Goal: Find specific page/section: Find specific page/section

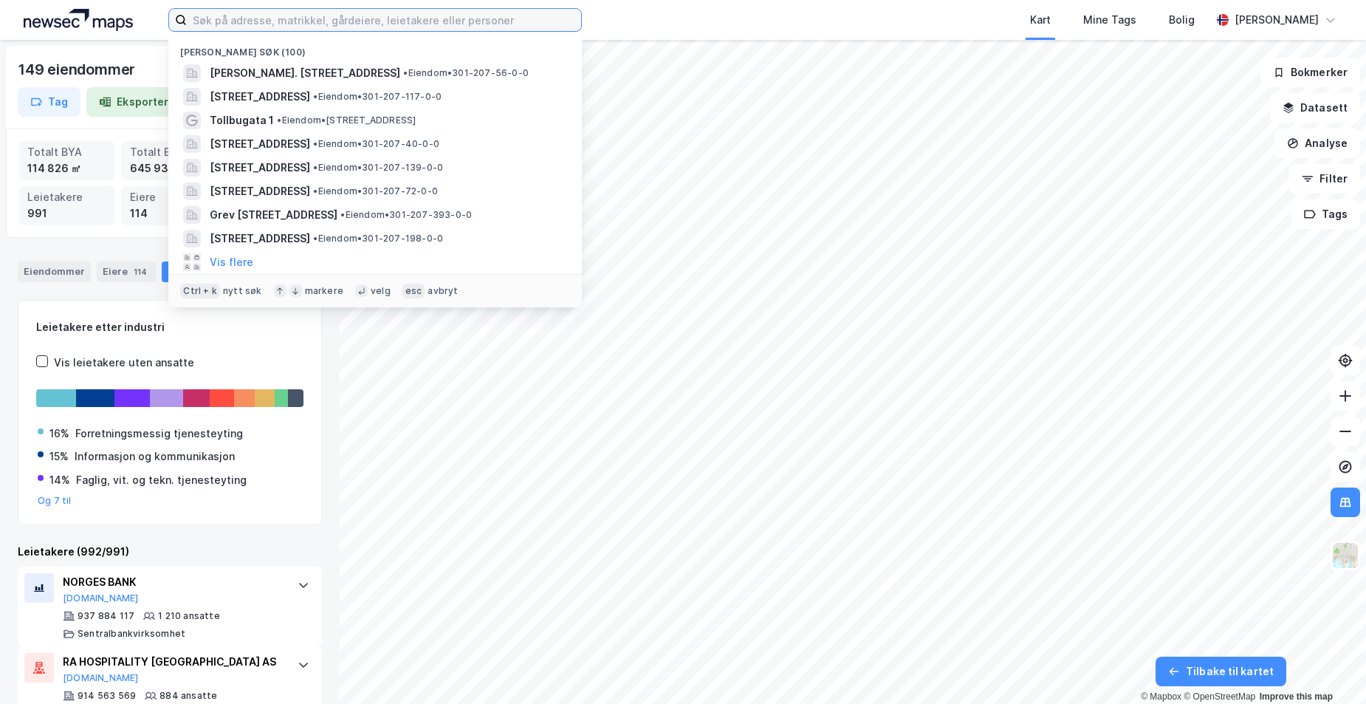
click at [302, 21] on input at bounding box center [384, 20] width 394 height 22
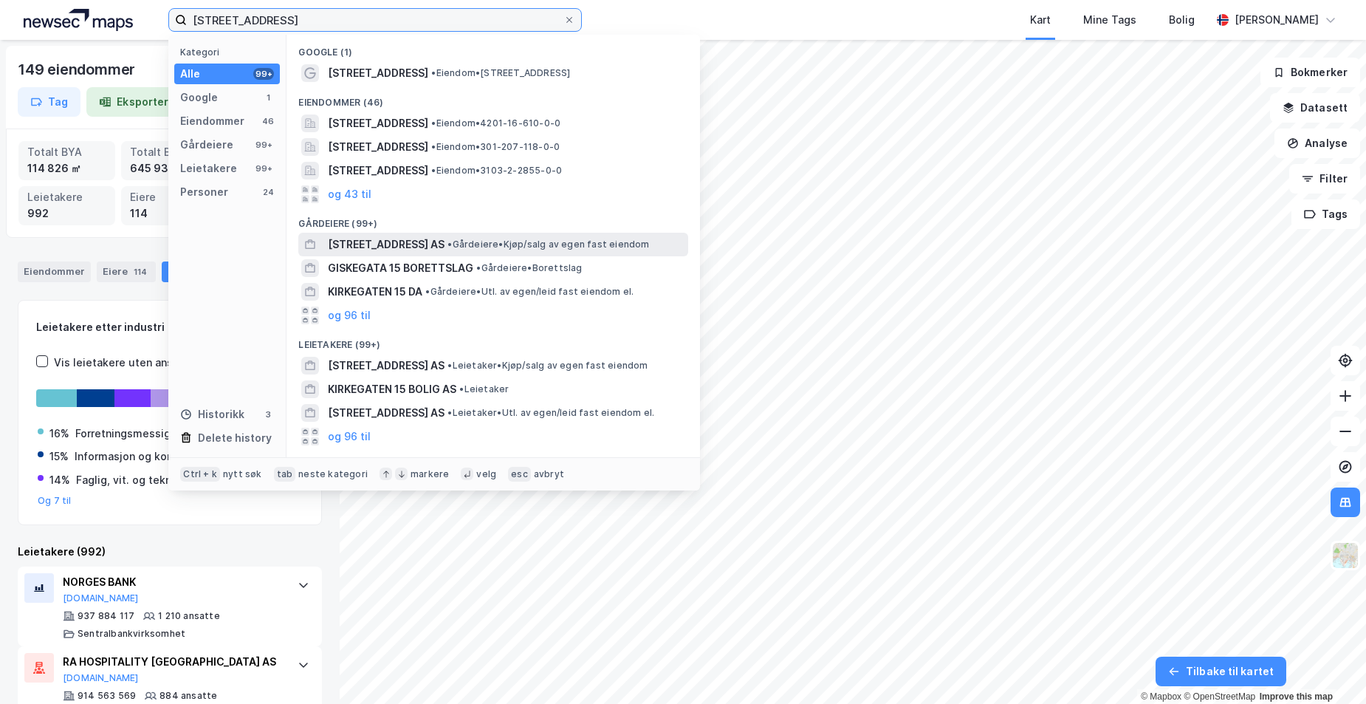
type input "[STREET_ADDRESS]"
click at [456, 236] on div "[STREET_ADDRESS] AS • Gårdeiere • Kjøp/salg av egen fast eiendom" at bounding box center [506, 245] width 357 height 18
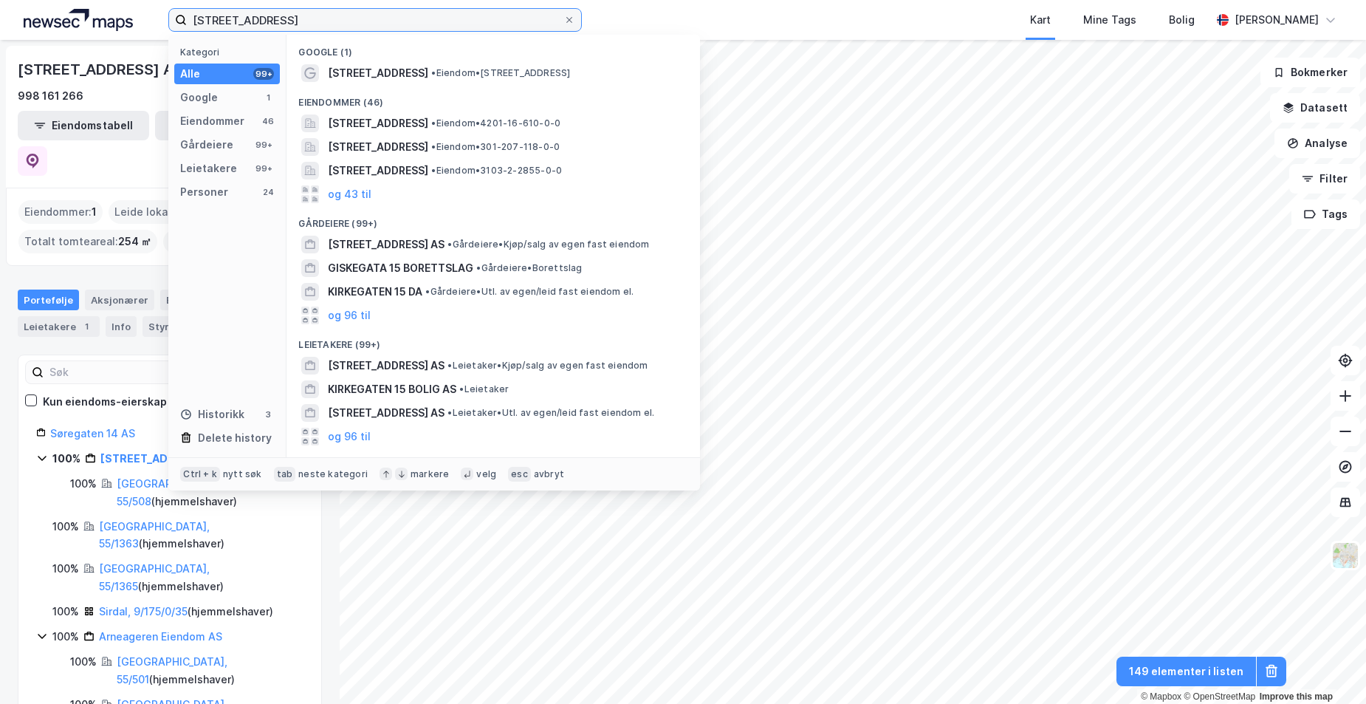
click at [336, 12] on input "[STREET_ADDRESS]" at bounding box center [375, 20] width 377 height 22
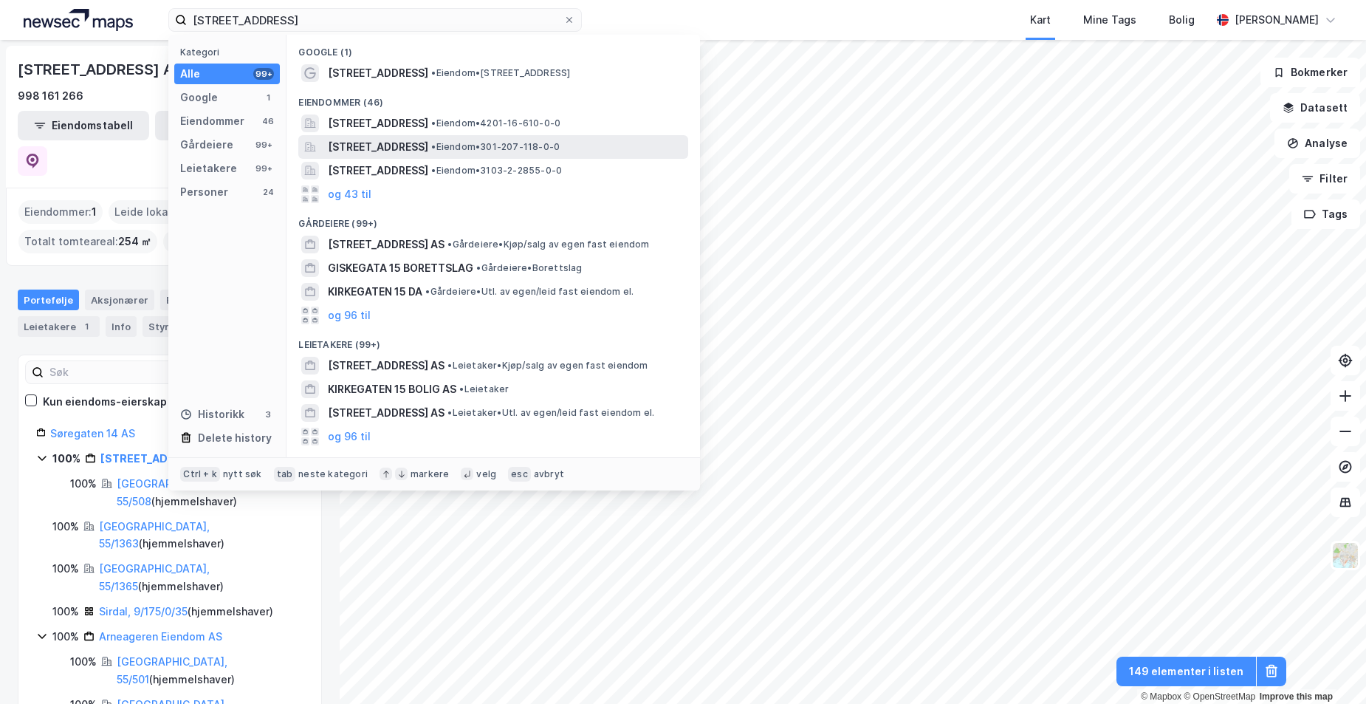
click at [407, 150] on span "[STREET_ADDRESS]" at bounding box center [378, 147] width 100 height 18
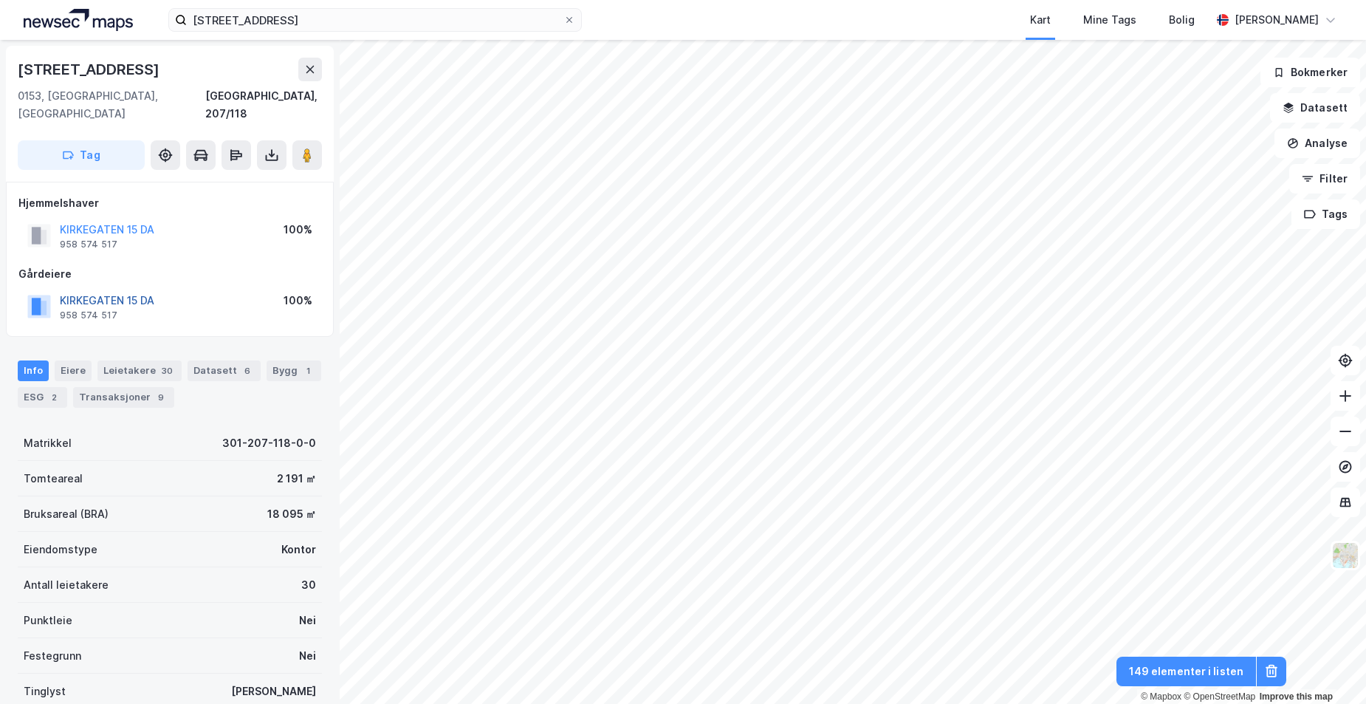
click at [0, 0] on button "KIRKEGATEN 15 DA" at bounding box center [0, 0] width 0 height 0
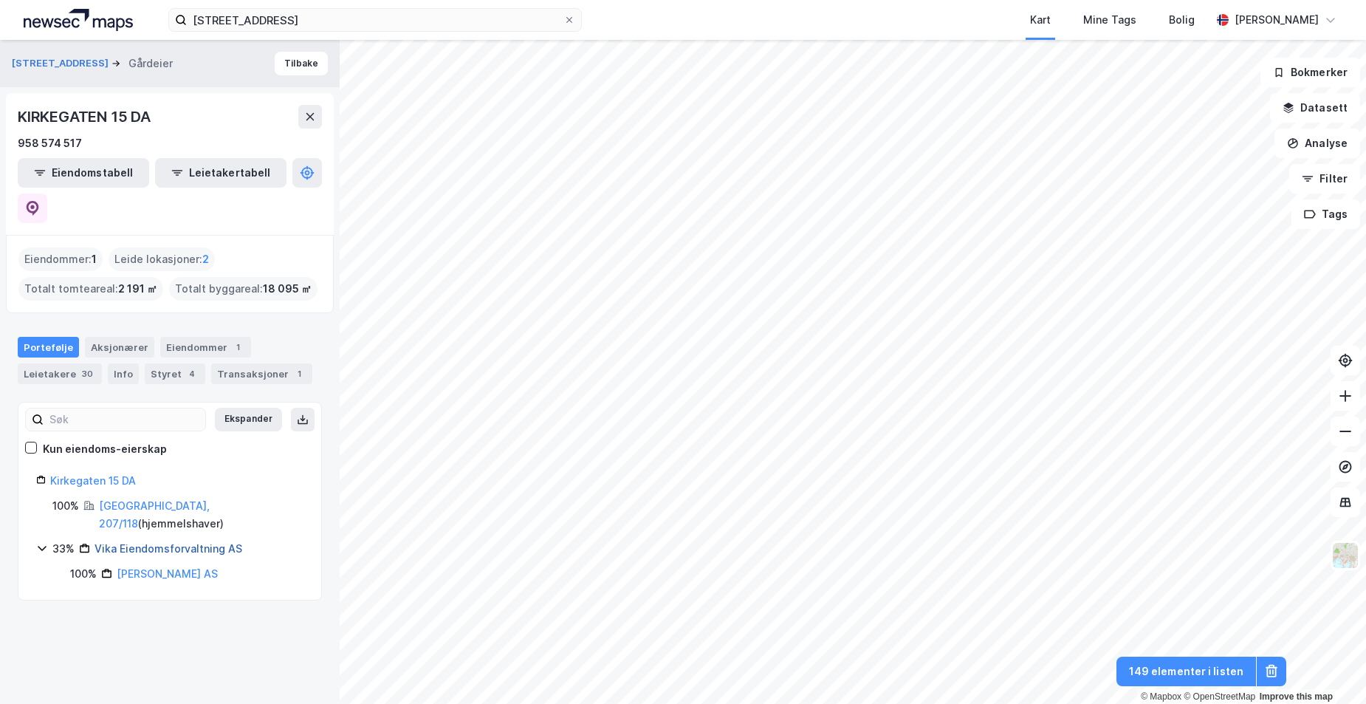
click at [215, 542] on link "Vika Eiendomsforvaltning AS" at bounding box center [169, 548] width 148 height 13
click at [39, 201] on icon at bounding box center [33, 208] width 13 height 15
